Goal: Transaction & Acquisition: Purchase product/service

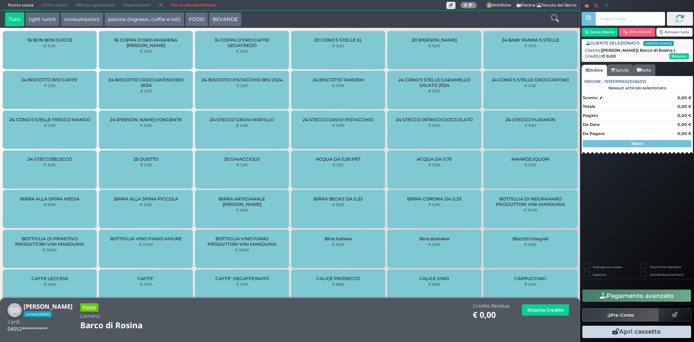
click at [175, 8] on link "Torna alla dashboard" at bounding box center [193, 5] width 52 height 10
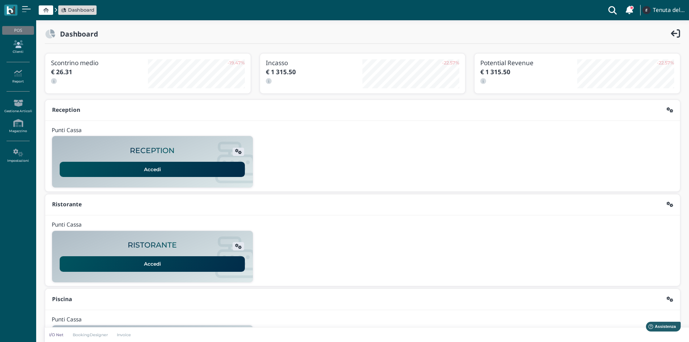
click at [21, 45] on icon at bounding box center [17, 44] width 31 height 8
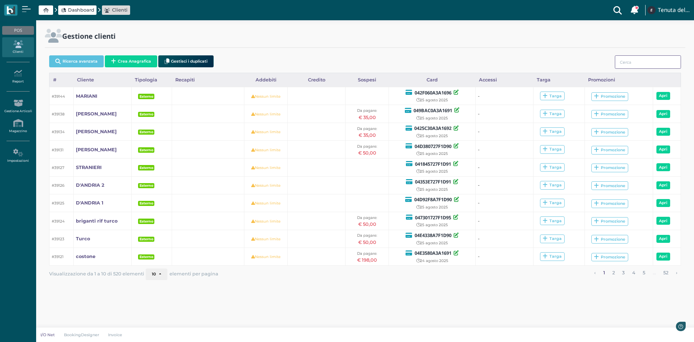
click at [630, 65] on input "search" at bounding box center [648, 61] width 66 height 13
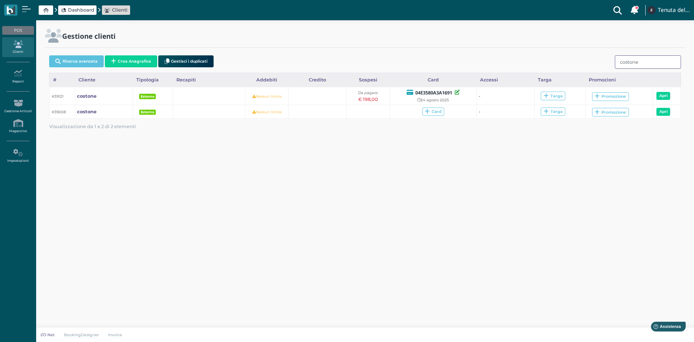
drag, startPoint x: 647, startPoint y: 67, endPoint x: 603, endPoint y: 56, distance: 44.6
click at [603, 56] on div "Ricerca avanzata Crea Anagrafica Gestisci i duplicati costone" at bounding box center [365, 62] width 632 height 20
type input "sabatelli"
click at [79, 14] on span "Dashboard" at bounding box center [77, 9] width 38 height 9
click at [80, 10] on span "Dashboard" at bounding box center [81, 10] width 26 height 7
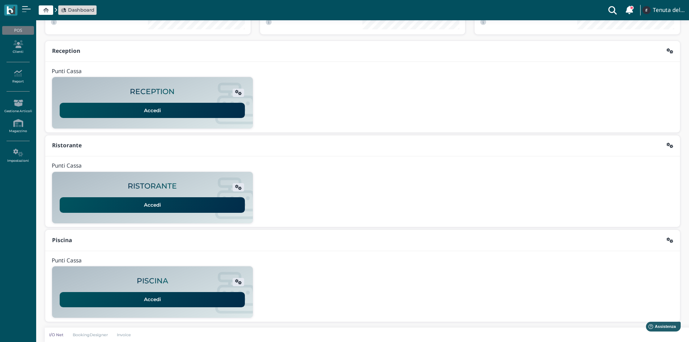
click at [170, 300] on link "Accedi" at bounding box center [152, 299] width 185 height 15
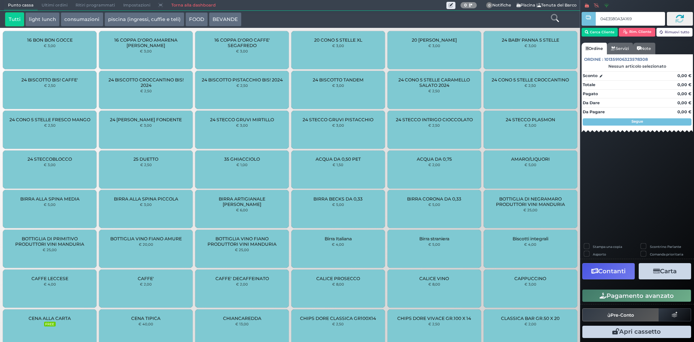
type input "04E3580A3A1691"
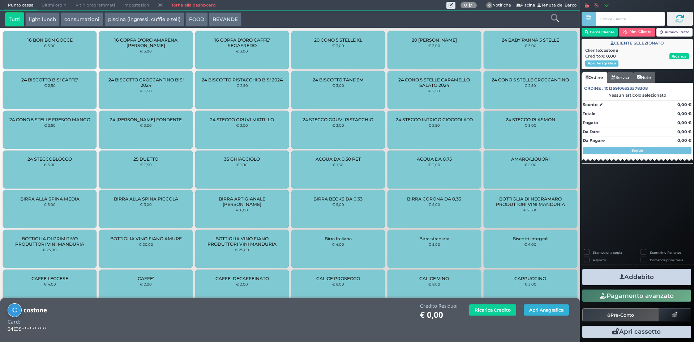
click at [529, 311] on button "Apri Anagrafica" at bounding box center [546, 309] width 45 height 11
click at [549, 311] on button "Apri Anagrafica" at bounding box center [546, 309] width 45 height 11
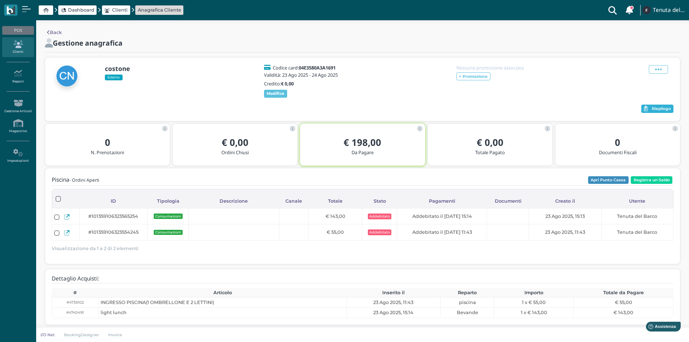
click at [660, 111] on span "Riepilogo" at bounding box center [660, 108] width 19 height 5
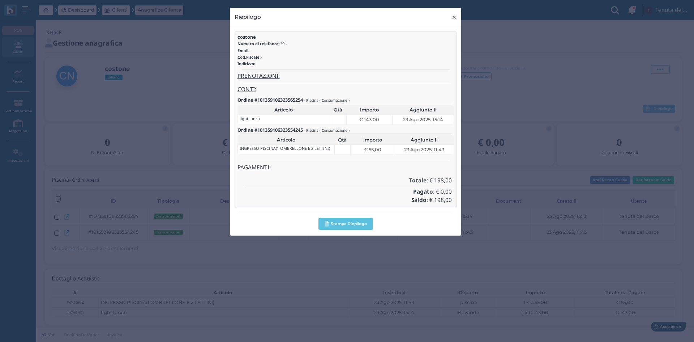
click at [453, 18] on span "×" at bounding box center [454, 17] width 5 height 9
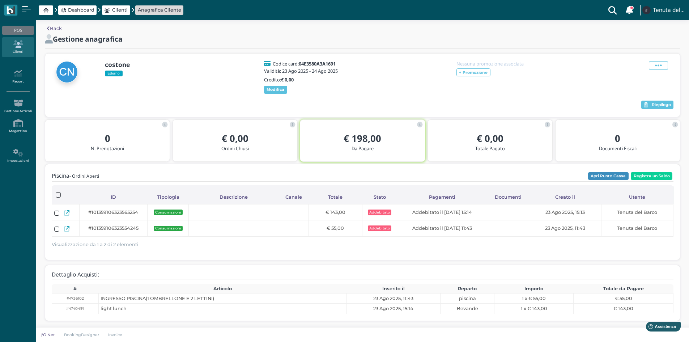
scroll to position [9, 0]
click at [638, 180] on div at bounding box center [362, 181] width 621 height 3
click at [638, 177] on button "Registra un Saldo" at bounding box center [651, 176] width 42 height 8
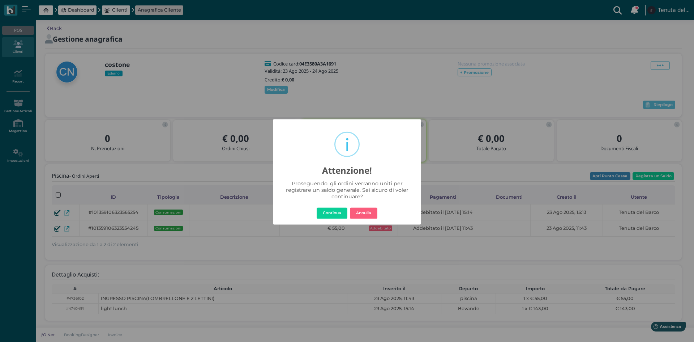
click at [327, 213] on button "Continua" at bounding box center [332, 213] width 31 height 12
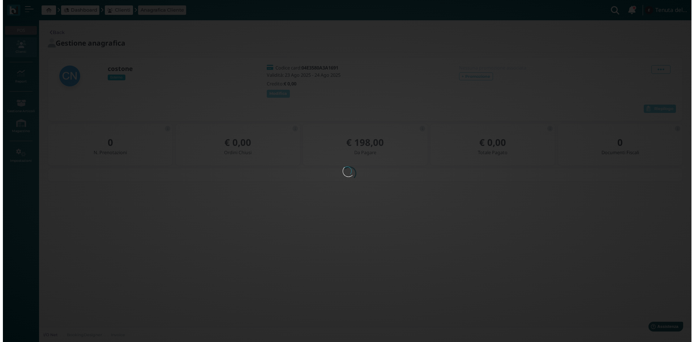
scroll to position [0, 0]
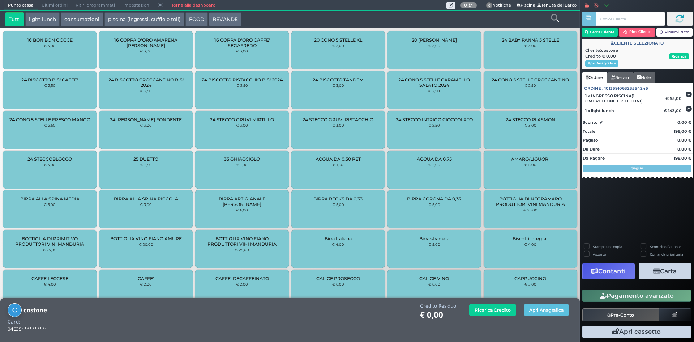
click at [612, 273] on button "Contanti" at bounding box center [608, 271] width 52 height 16
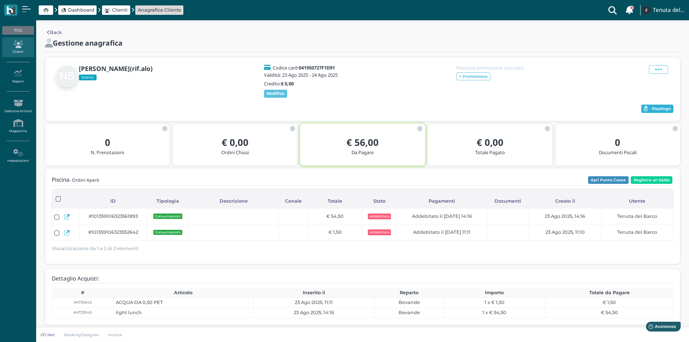
click at [657, 111] on span "Riepilogo" at bounding box center [660, 108] width 19 height 5
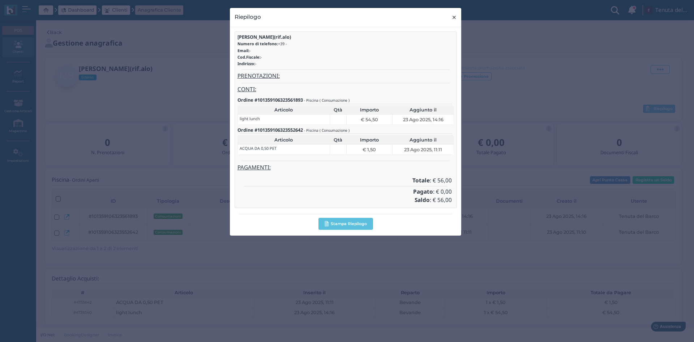
click at [454, 20] on span "×" at bounding box center [454, 17] width 5 height 9
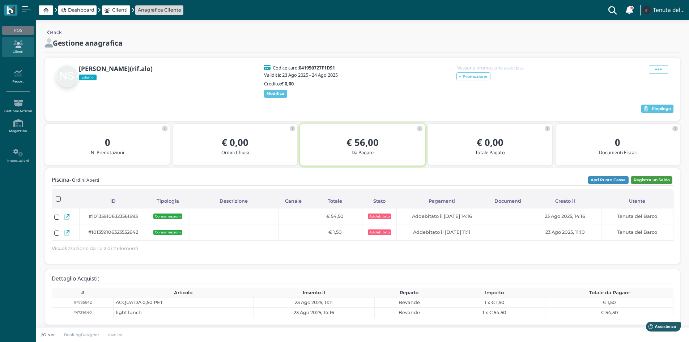
click at [641, 184] on button "Registra un Saldo" at bounding box center [651, 180] width 42 height 8
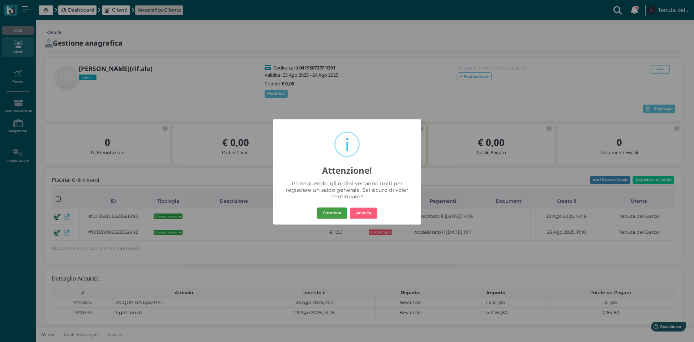
click at [335, 214] on button "Continua" at bounding box center [332, 213] width 31 height 12
